Goal: Information Seeking & Learning: Find specific fact

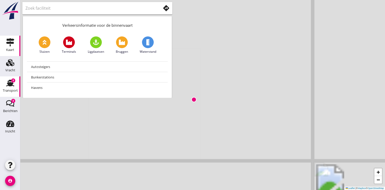
click at [6, 90] on div "Transport" at bounding box center [10, 90] width 15 height 3
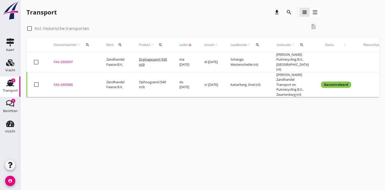
click at [36, 28] on label "Incl. historische transporten" at bounding box center [62, 28] width 54 height 5
checkbox input "true"
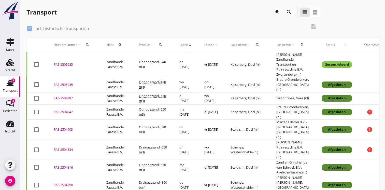
click at [192, 115] on td "ma [DATE]" at bounding box center [185, 111] width 25 height 15
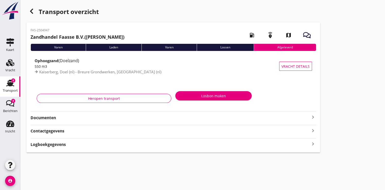
click at [204, 119] on strong "Documenten" at bounding box center [170, 118] width 279 height 6
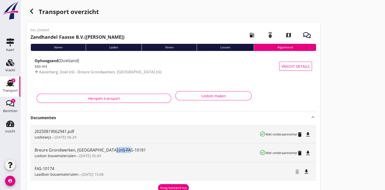
drag, startPoint x: 108, startPoint y: 148, endPoint x: 128, endPoint y: 149, distance: 20.1
click at [128, 149] on div "Breure Grondwerken, [GEOGRAPHIC_DATA] (nl)-FAS-10181" at bounding box center [147, 150] width 225 height 6
copy div "FAS-10181"
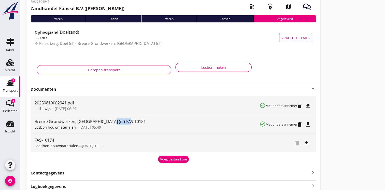
scroll to position [51, 0]
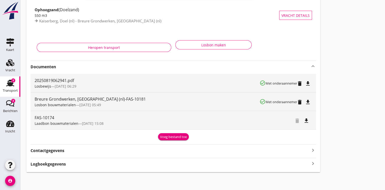
click at [312, 166] on icon "keyboard_arrow_right" at bounding box center [313, 163] width 6 height 7
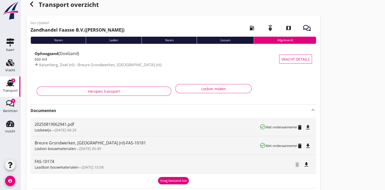
scroll to position [0, 0]
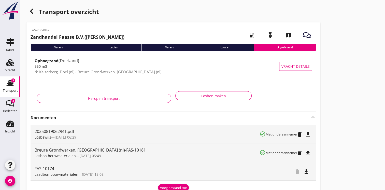
click at [35, 11] on div "button" at bounding box center [31, 11] width 10 height 10
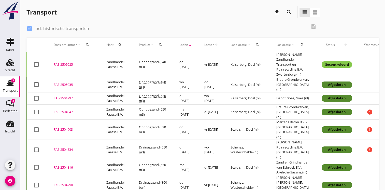
click at [209, 98] on td "wo [DATE]" at bounding box center [211, 98] width 26 height 12
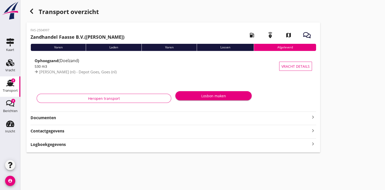
click at [305, 115] on strong "Documenten" at bounding box center [170, 118] width 279 height 6
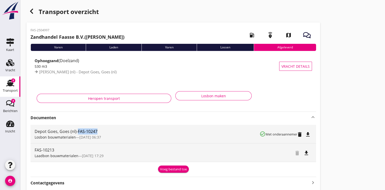
drag, startPoint x: 78, startPoint y: 130, endPoint x: 99, endPoint y: 130, distance: 20.9
click at [99, 130] on div "Depot Goes, Goes (nl)-FAS-10247" at bounding box center [147, 131] width 225 height 6
copy div "FAS-10247"
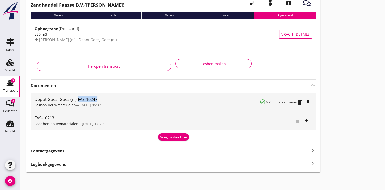
scroll to position [33, 0]
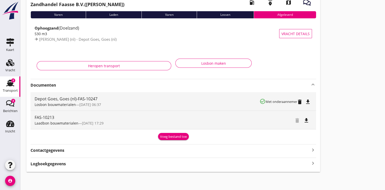
click at [315, 163] on icon "keyboard_arrow_right" at bounding box center [313, 163] width 6 height 7
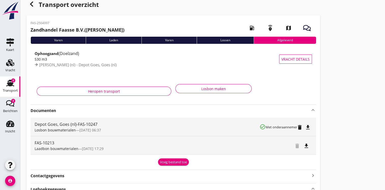
scroll to position [0, 0]
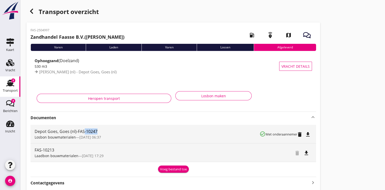
drag, startPoint x: 84, startPoint y: 130, endPoint x: 96, endPoint y: 131, distance: 12.5
click at [96, 131] on div "Depot Goes, Goes (nl)-FAS-10247" at bounding box center [147, 131] width 225 height 6
click at [92, 120] on strong "Documenten" at bounding box center [170, 118] width 279 height 6
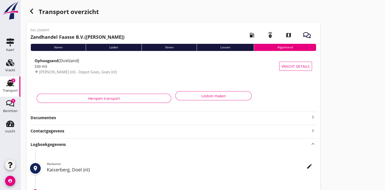
click at [104, 115] on strong "Documenten" at bounding box center [170, 118] width 279 height 6
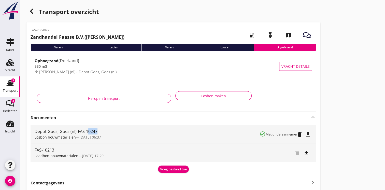
drag, startPoint x: 87, startPoint y: 131, endPoint x: 96, endPoint y: 132, distance: 8.9
click at [96, 132] on div "Depot Goes, Goes (nl)-FAS-10247" at bounding box center [147, 131] width 225 height 6
drag, startPoint x: 95, startPoint y: 132, endPoint x: 86, endPoint y: 131, distance: 9.4
click at [86, 131] on div "Depot Goes, Goes (nl)-FAS-10247" at bounding box center [147, 131] width 225 height 6
click at [87, 131] on div "Depot Goes, Goes (nl)-FAS-10247" at bounding box center [147, 131] width 225 height 6
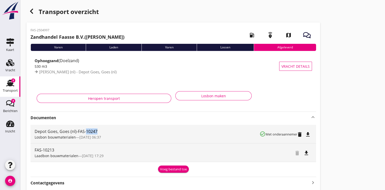
copy div "10247"
drag, startPoint x: 77, startPoint y: 130, endPoint x: 98, endPoint y: 131, distance: 20.4
click at [98, 131] on div "Depot Goes, Goes (nl)-FAS-10247" at bounding box center [147, 131] width 225 height 6
copy div "FAS-10247"
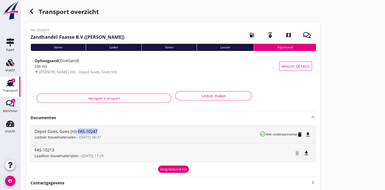
click at [32, 13] on use "button" at bounding box center [31, 11] width 3 height 5
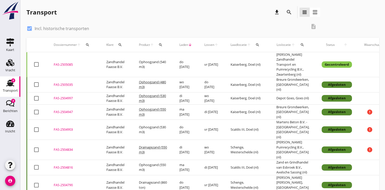
click at [149, 84] on td "Ophoogzand (480 m3)" at bounding box center [153, 84] width 40 height 15
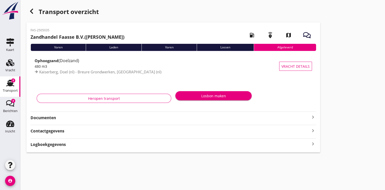
click at [141, 115] on strong "Documenten" at bounding box center [170, 118] width 279 height 6
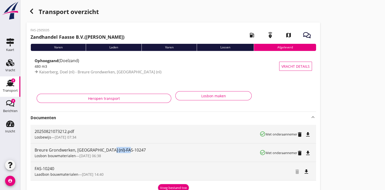
drag, startPoint x: 108, startPoint y: 149, endPoint x: 128, endPoint y: 149, distance: 20.4
click at [128, 149] on div "Breure Grondwerken, [GEOGRAPHIC_DATA] (nl)-FAS-10247" at bounding box center [147, 150] width 225 height 6
copy div "FAS-10247"
click at [32, 11] on icon "button" at bounding box center [32, 11] width 6 height 6
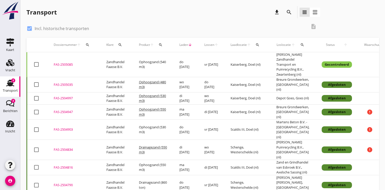
click at [230, 97] on td "Kaiserberg, Doel (nl)" at bounding box center [248, 98] width 46 height 12
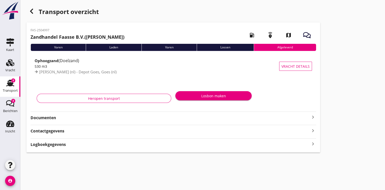
click at [213, 119] on strong "Documenten" at bounding box center [170, 118] width 279 height 6
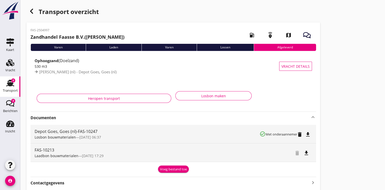
click at [32, 12] on icon "button" at bounding box center [32, 11] width 6 height 6
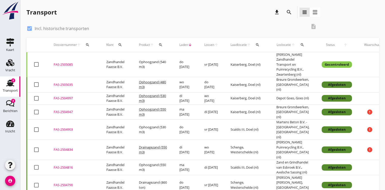
drag, startPoint x: 52, startPoint y: 84, endPoint x: 76, endPoint y: 85, distance: 24.0
click at [76, 85] on td "FAS-2505035 upload_file Drop hier uw bestand om het aan het dossier toe te voeg…" at bounding box center [74, 84] width 53 height 15
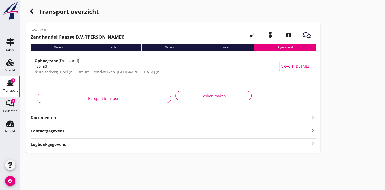
drag, startPoint x: 31, startPoint y: 30, endPoint x: 49, endPoint y: 32, distance: 18.5
click at [49, 32] on p "FAS-2505035" at bounding box center [78, 30] width 94 height 5
copy p "FAS-2505035"
click at [31, 13] on icon "button" at bounding box center [32, 11] width 6 height 6
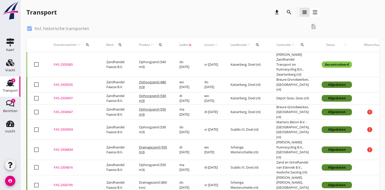
drag, startPoint x: 53, startPoint y: 64, endPoint x: 73, endPoint y: 65, distance: 20.1
click at [73, 65] on td "FAS-2505085 upload_file Drop hier uw bestand om het aan het dossier toe te voeg…" at bounding box center [74, 64] width 53 height 25
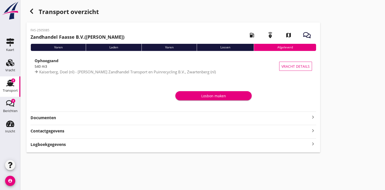
drag, startPoint x: 30, startPoint y: 30, endPoint x: 50, endPoint y: 32, distance: 20.2
click at [50, 32] on div "FAS-2505085 Zandhandel [PERSON_NAME] B.V. ([PERSON_NAME]) local_gas_station eme…" at bounding box center [173, 87] width 294 height 130
copy p "FAS-2505085"
